Goal: Information Seeking & Learning: Understand process/instructions

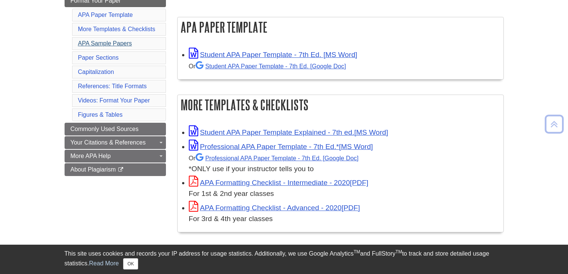
scroll to position [113, 0]
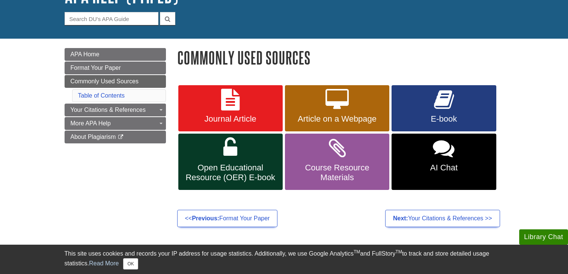
scroll to position [75, 0]
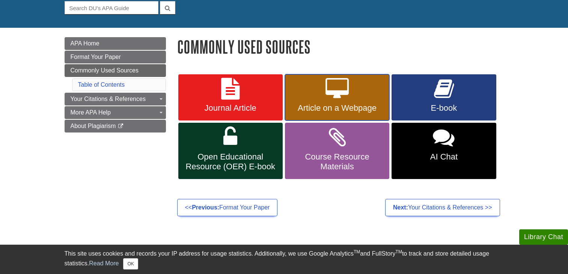
click at [338, 104] on span "Article on a Webpage" at bounding box center [336, 108] width 93 height 10
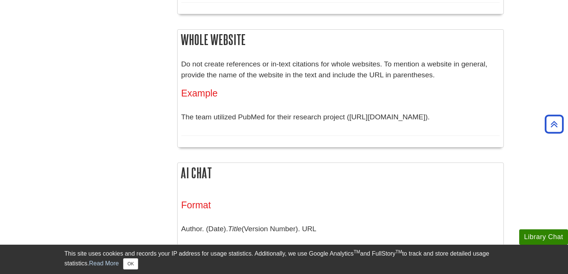
scroll to position [973, 0]
